Goal: Transaction & Acquisition: Subscribe to service/newsletter

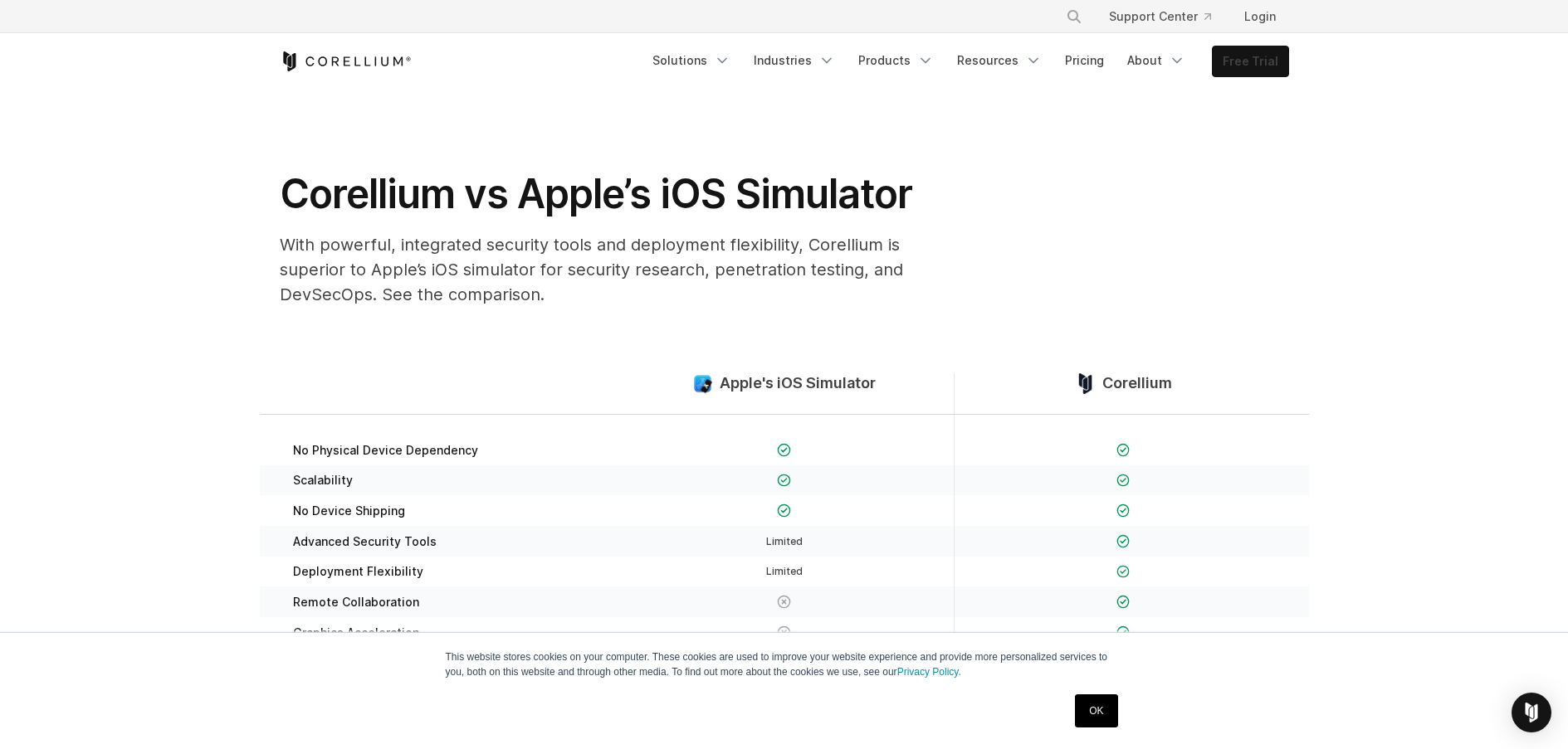
click at [1248, 56] on link "Free Trial" at bounding box center [1249, 61] width 75 height 30
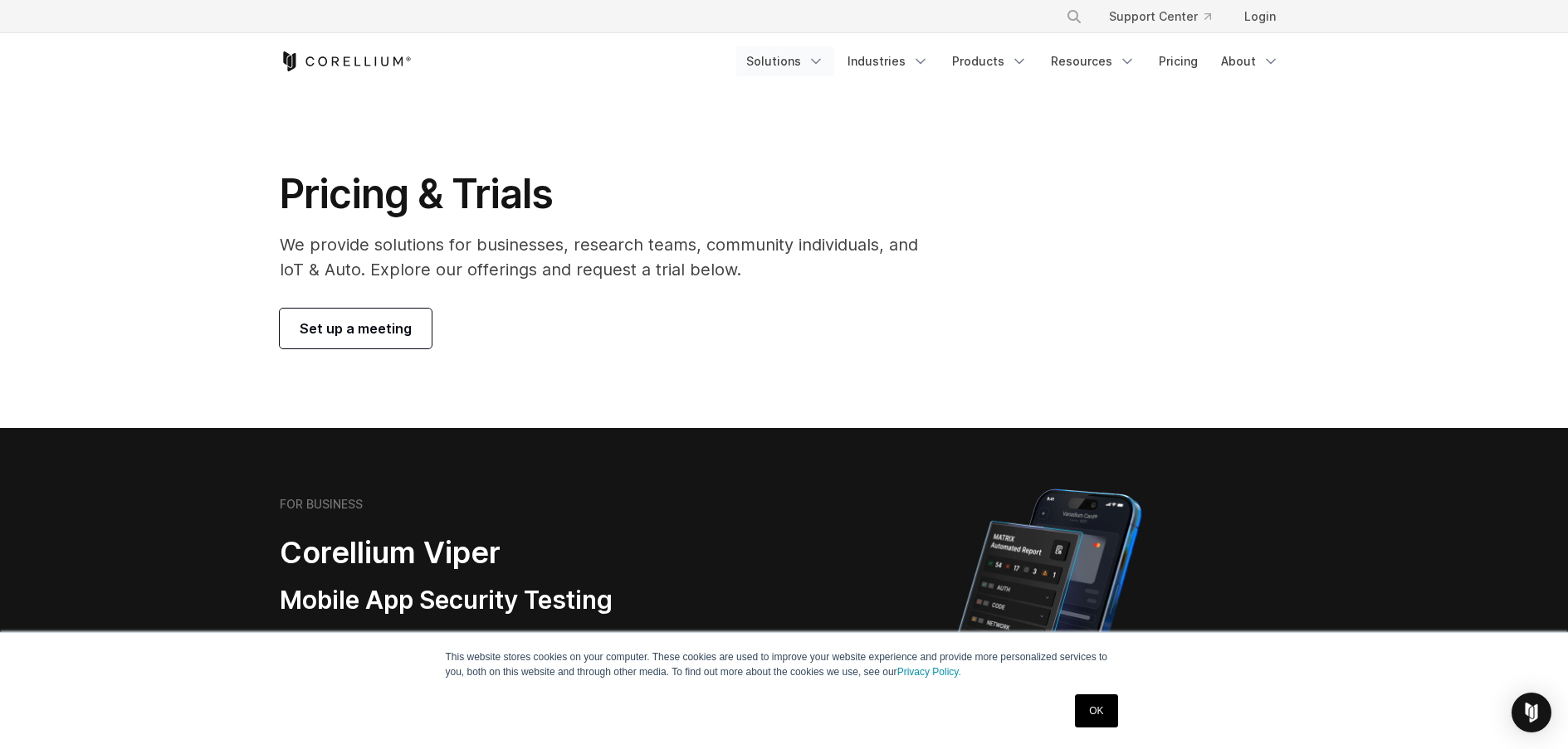
click at [811, 67] on link "Solutions" at bounding box center [785, 61] width 98 height 30
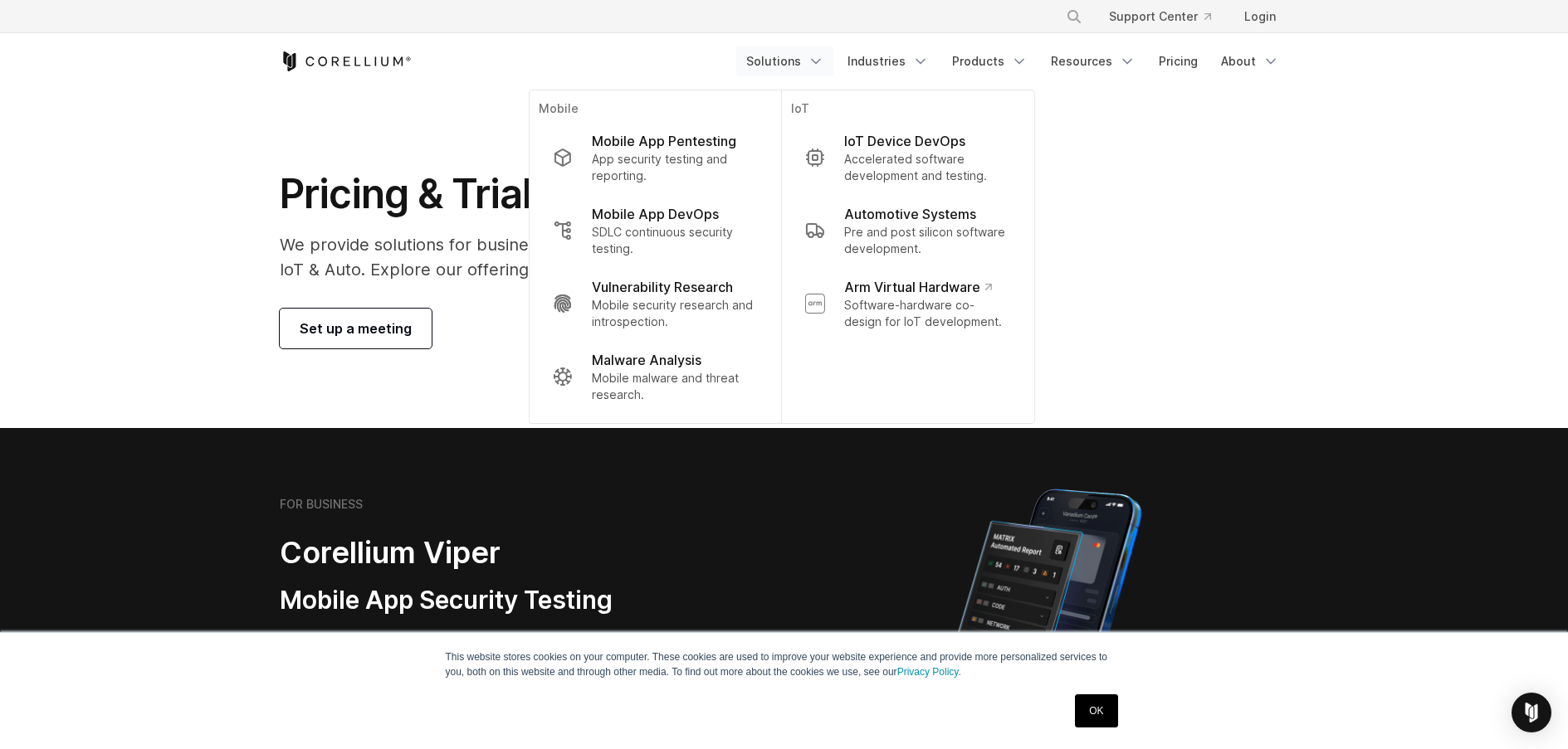
click at [807, 71] on link "Solutions" at bounding box center [785, 61] width 98 height 30
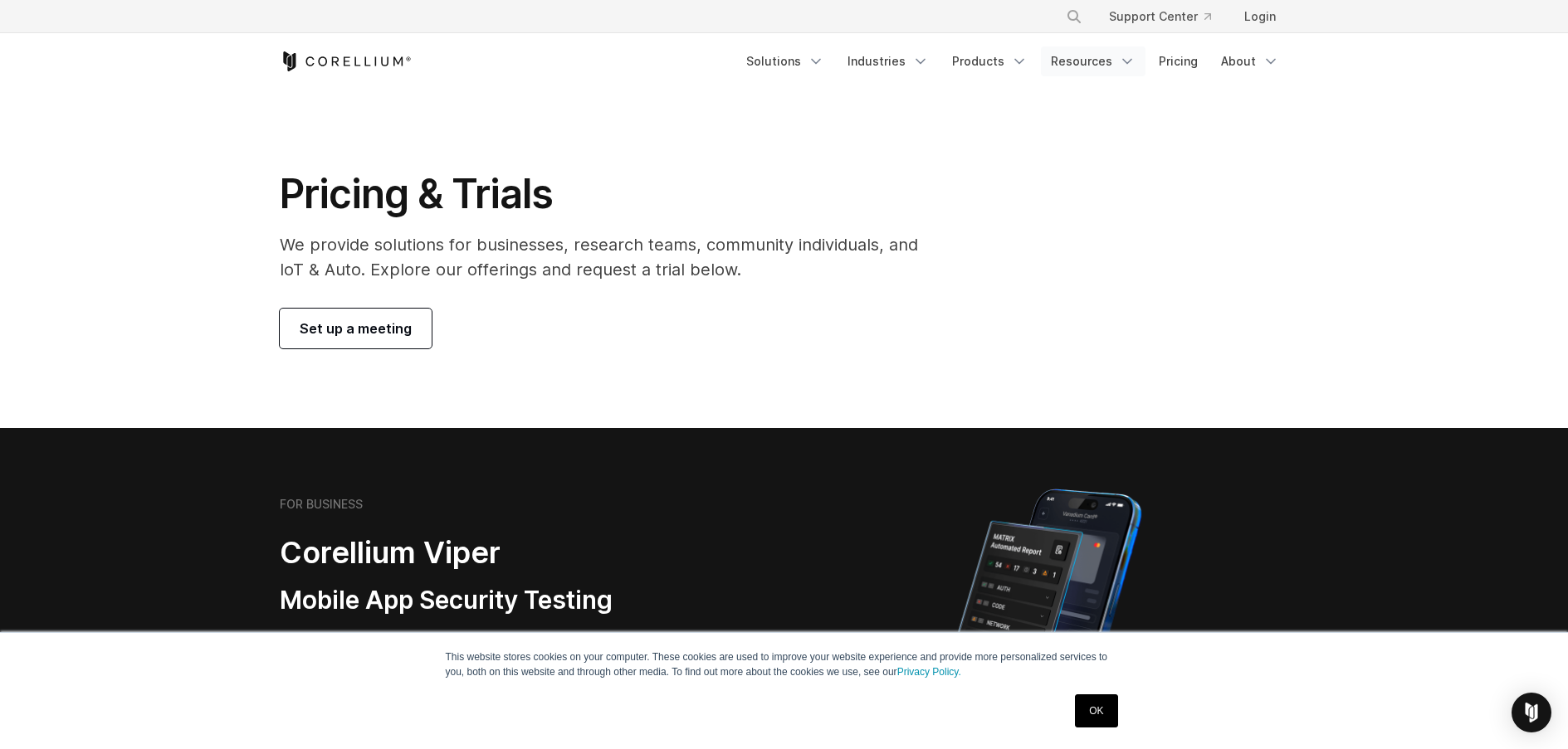
click at [1078, 66] on link "Resources" at bounding box center [1092, 61] width 104 height 30
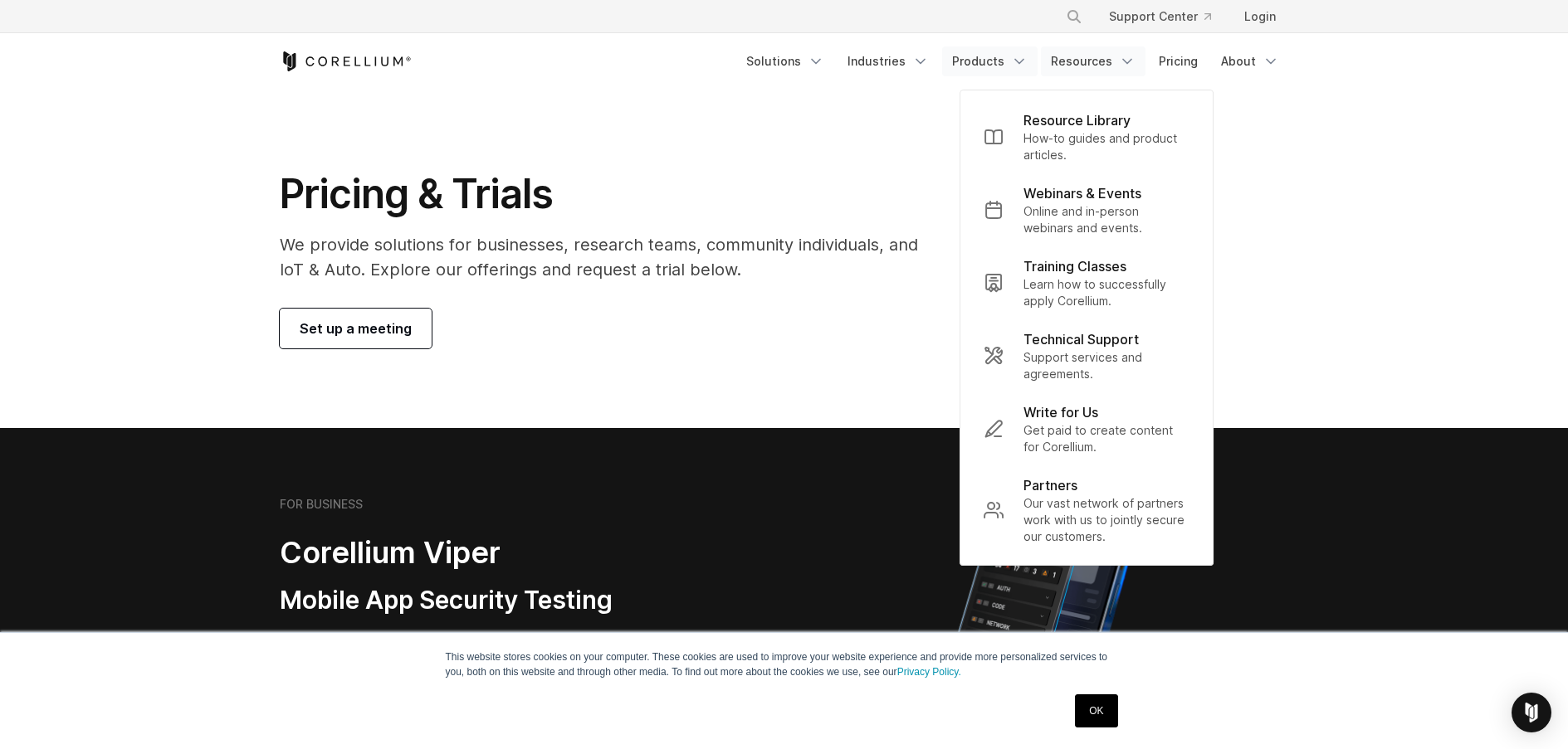
click at [1009, 58] on link "Products" at bounding box center [989, 61] width 95 height 30
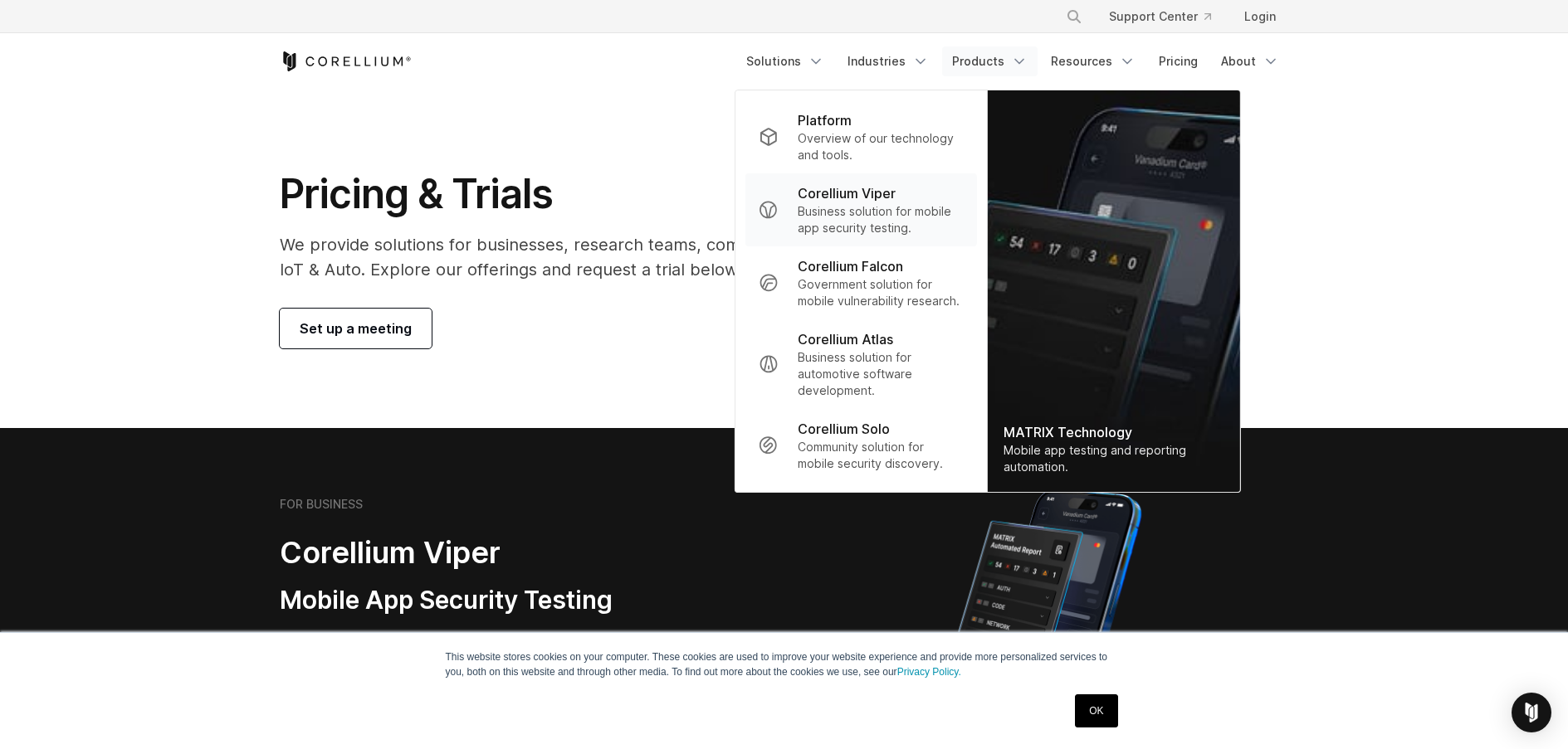
click at [881, 212] on p "Business solution for mobile app security testing." at bounding box center [880, 220] width 165 height 34
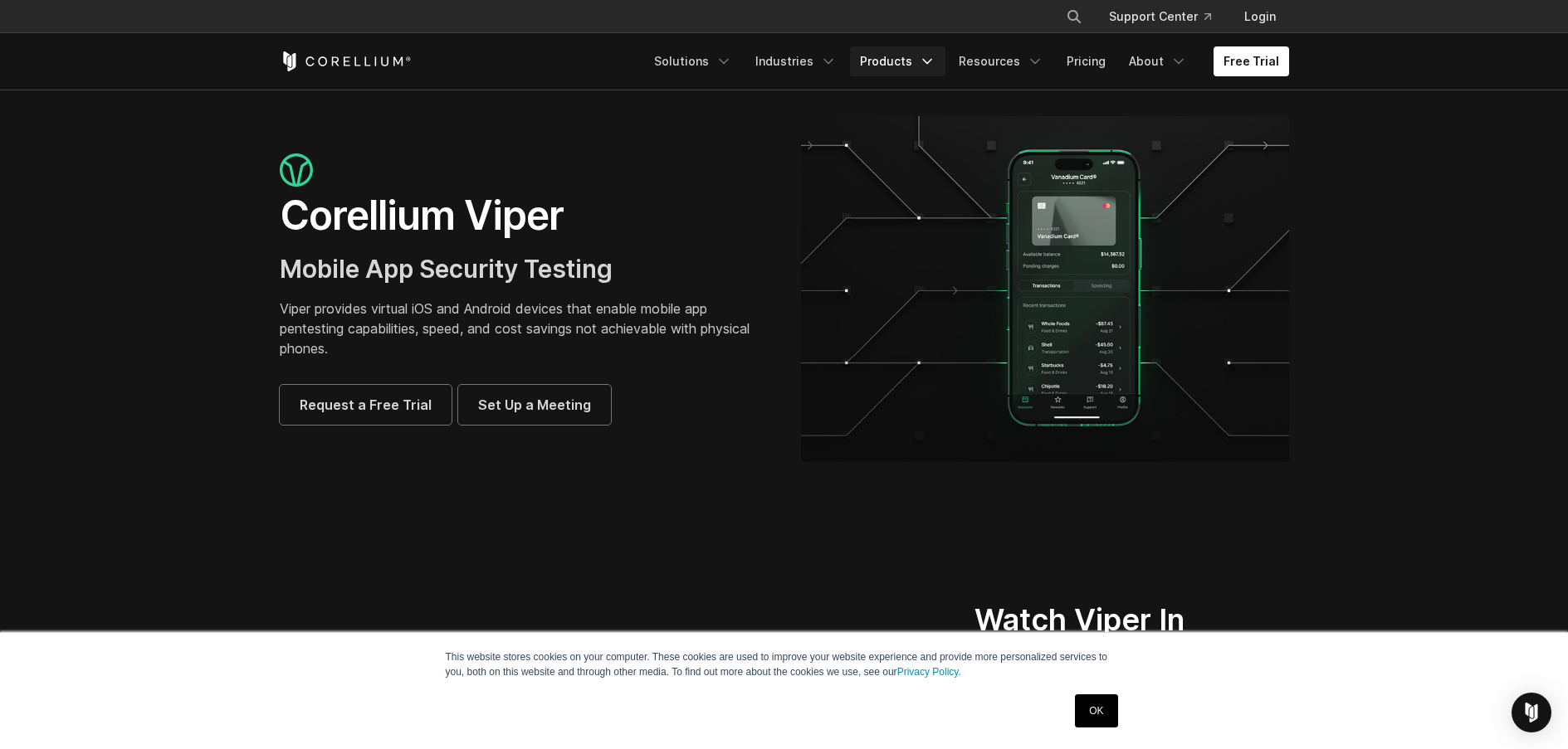
click at [911, 73] on link "Products" at bounding box center [897, 61] width 95 height 30
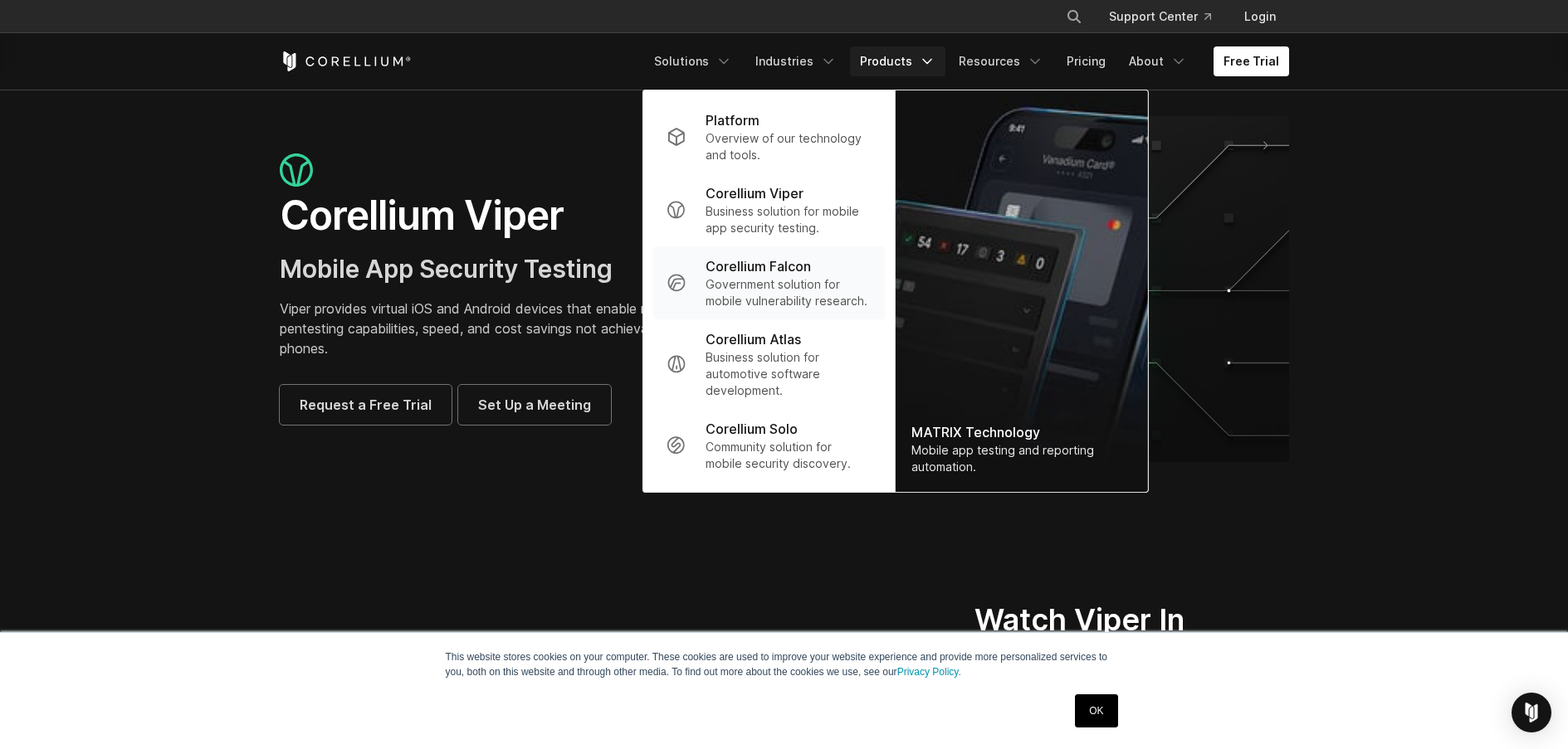
click at [795, 280] on p "Government solution for mobile vulnerability research." at bounding box center [788, 292] width 165 height 34
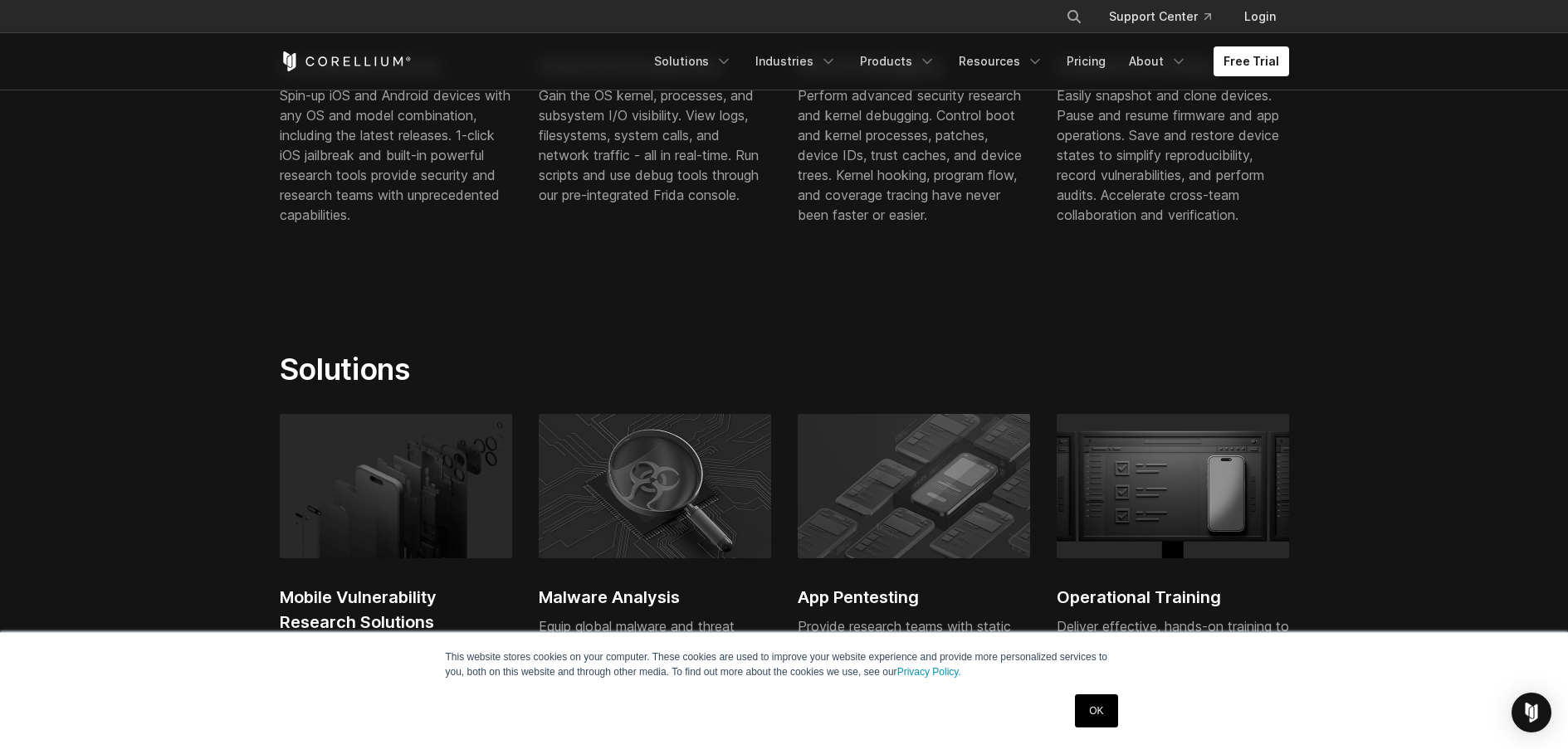
scroll to position [691, 0]
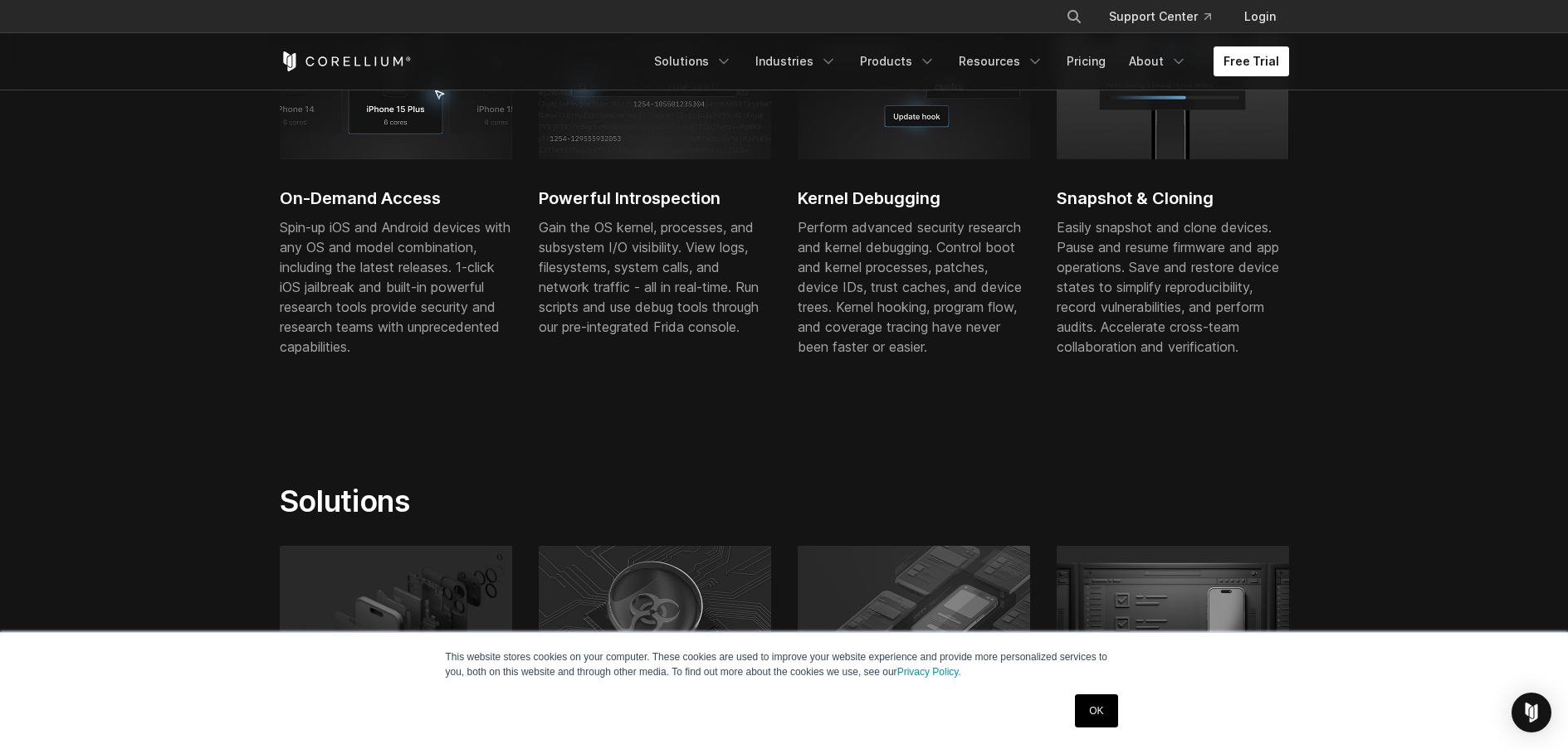
click at [1249, 54] on link "Free Trial" at bounding box center [1250, 61] width 75 height 30
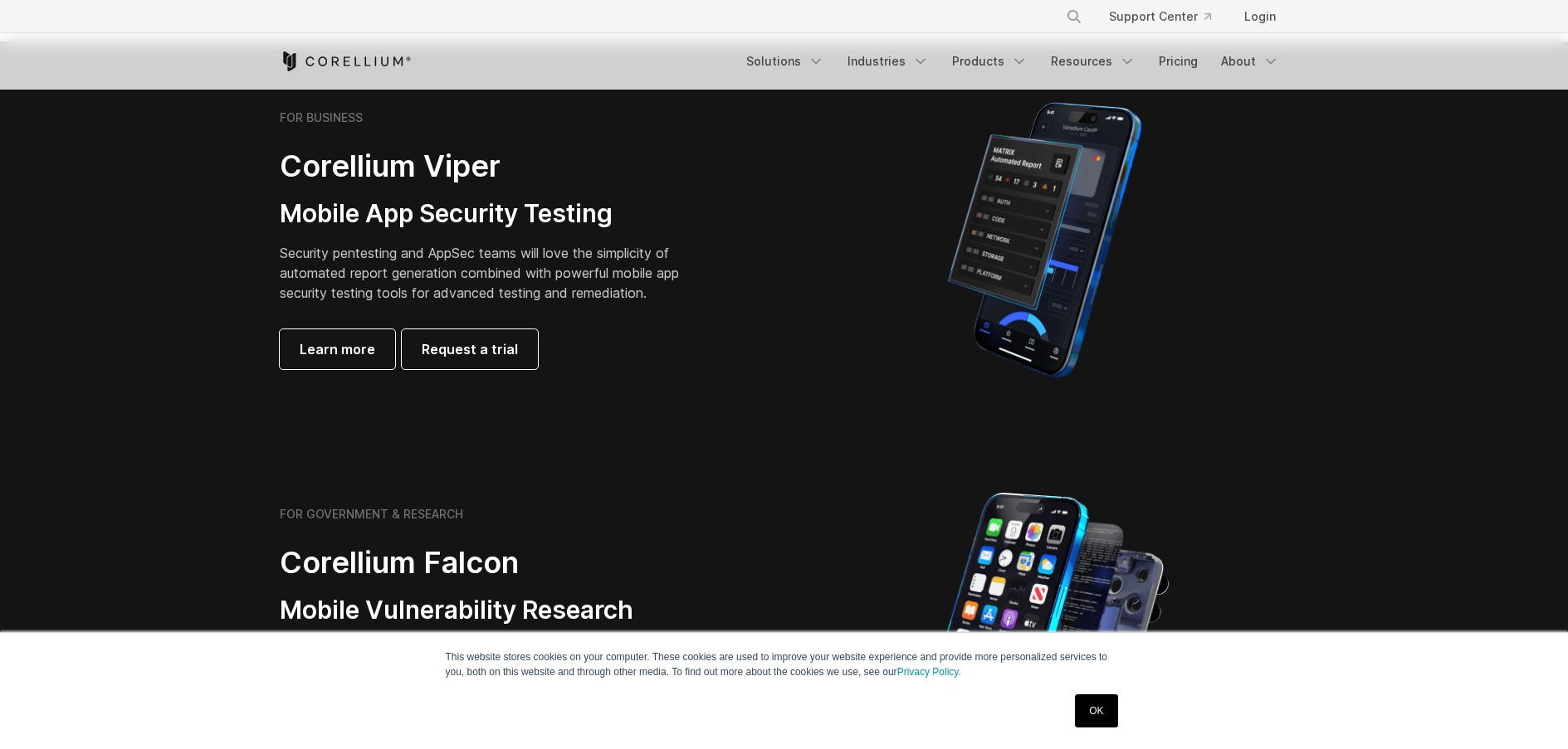
scroll to position [395, 0]
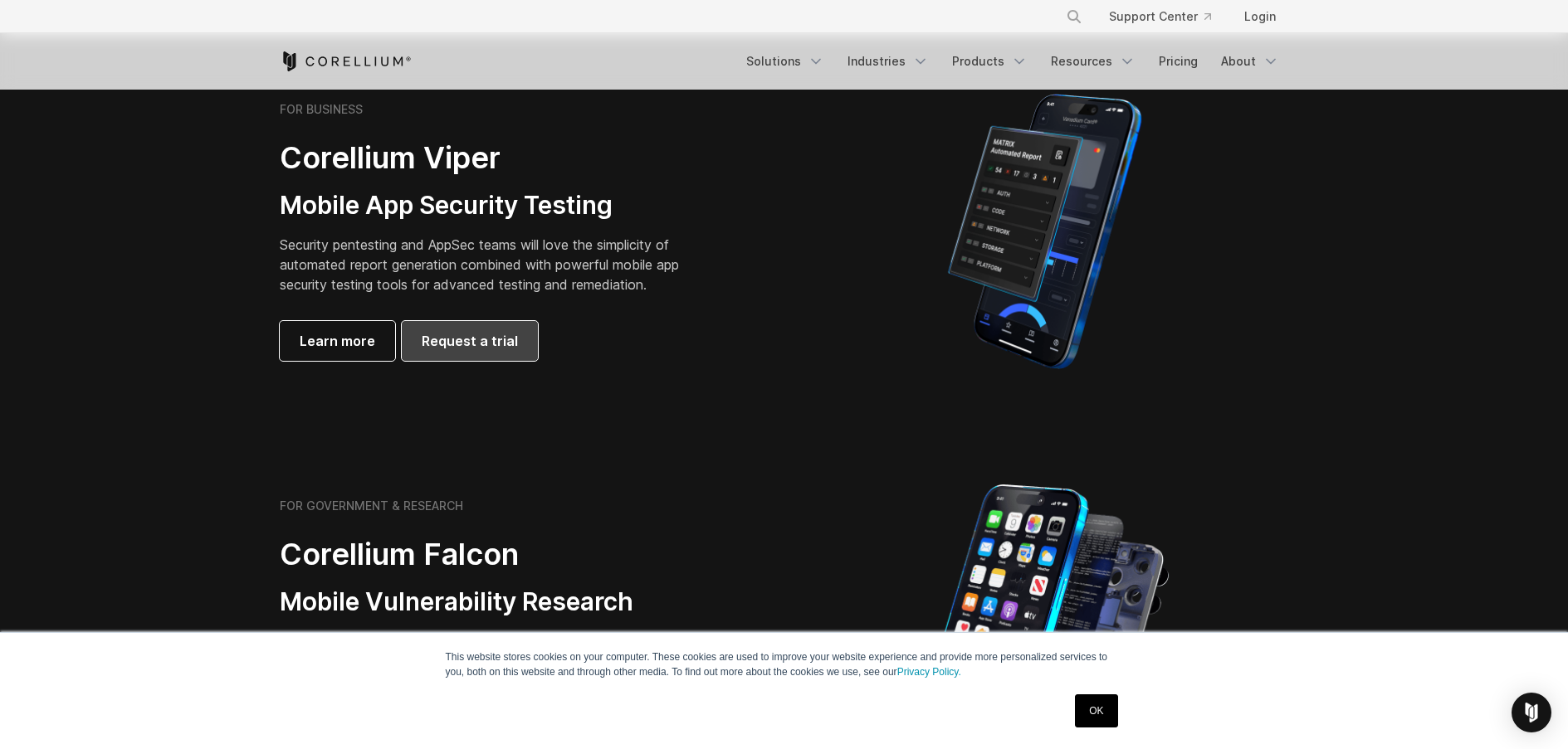
click at [461, 339] on span "Request a trial" at bounding box center [469, 341] width 96 height 20
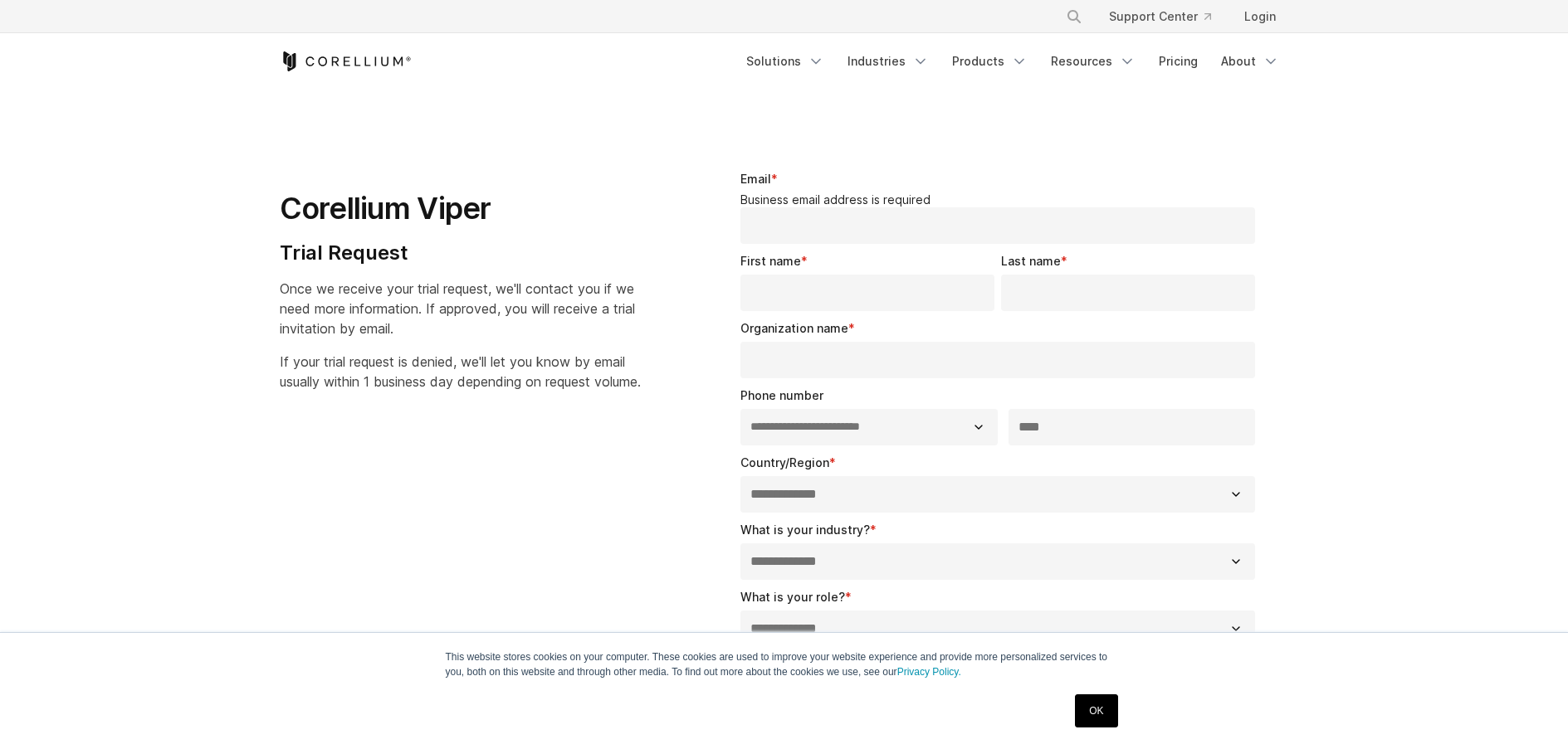
select select "**"
